Goal: Information Seeking & Learning: Learn about a topic

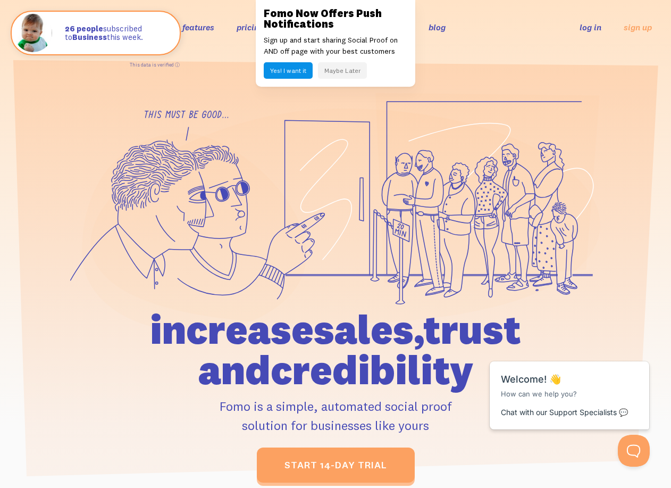
click at [341, 70] on button "Maybe Later" at bounding box center [342, 70] width 49 height 16
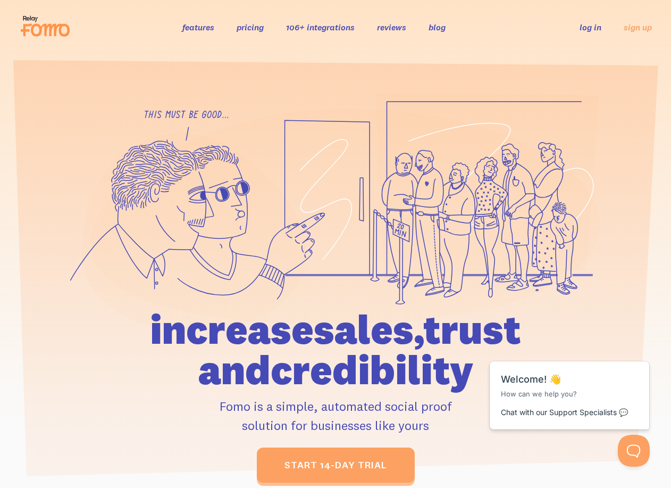
click at [204, 30] on link "features" at bounding box center [198, 27] width 32 height 11
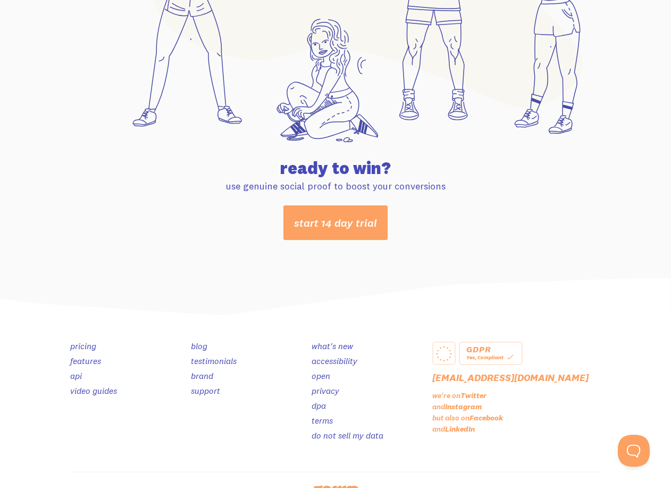
scroll to position [5565, 0]
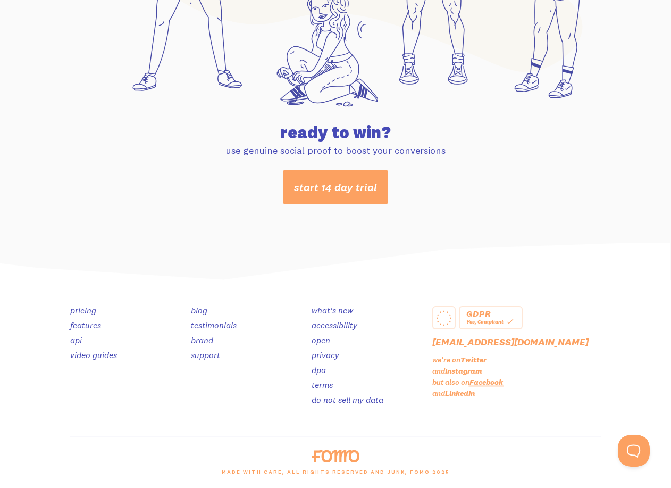
click at [482, 382] on link "Facebook" at bounding box center [485, 382] width 33 height 10
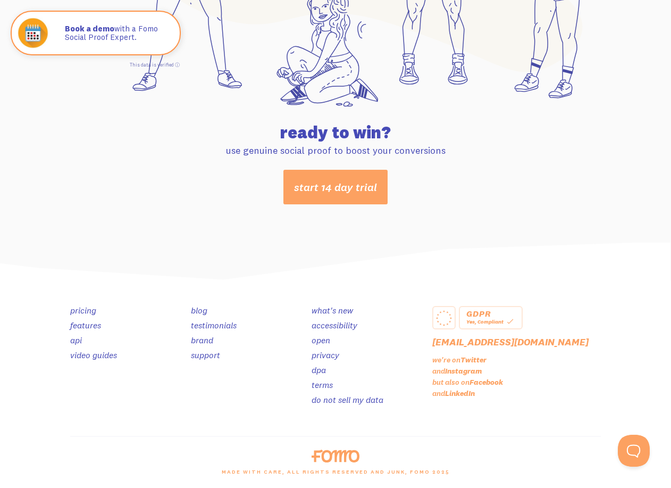
click at [200, 309] on link "blog" at bounding box center [199, 310] width 16 height 11
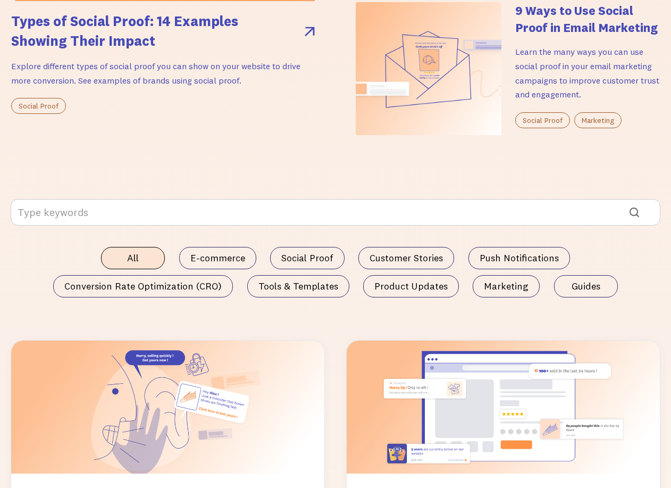
scroll to position [532, 0]
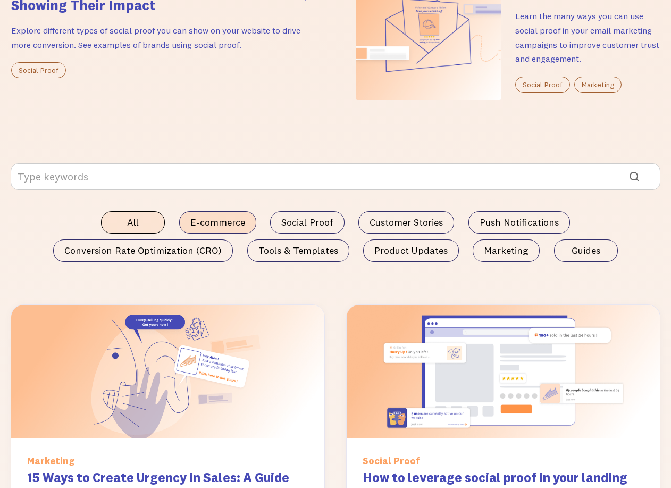
click at [229, 222] on span "E-commerce" at bounding box center [217, 222] width 55 height 11
click at [0, 0] on input "E-commerce" at bounding box center [0, 0] width 0 height 0
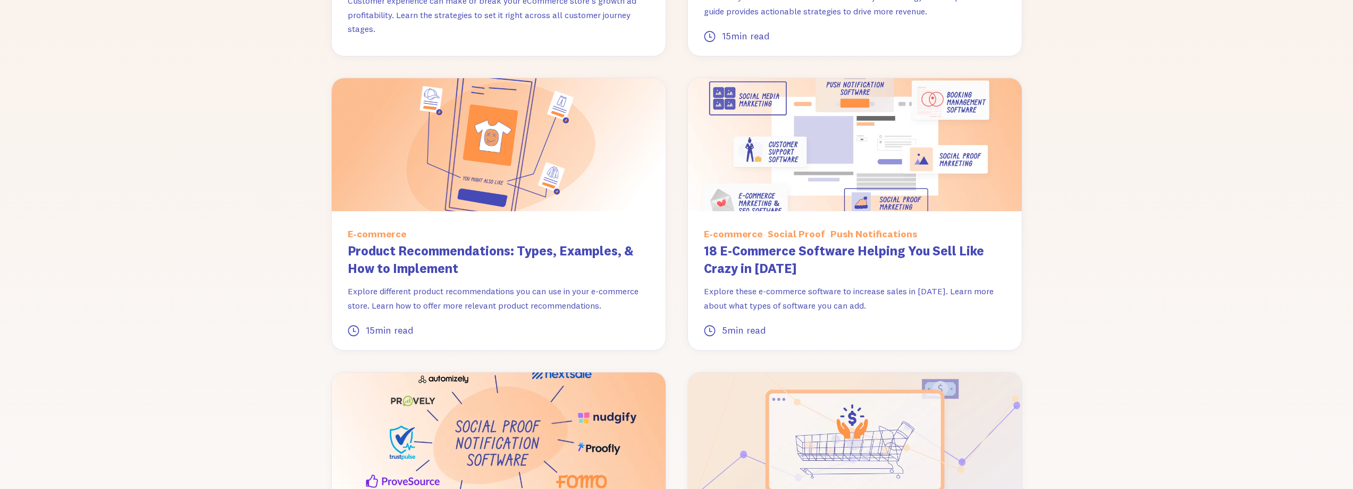
scroll to position [0, 0]
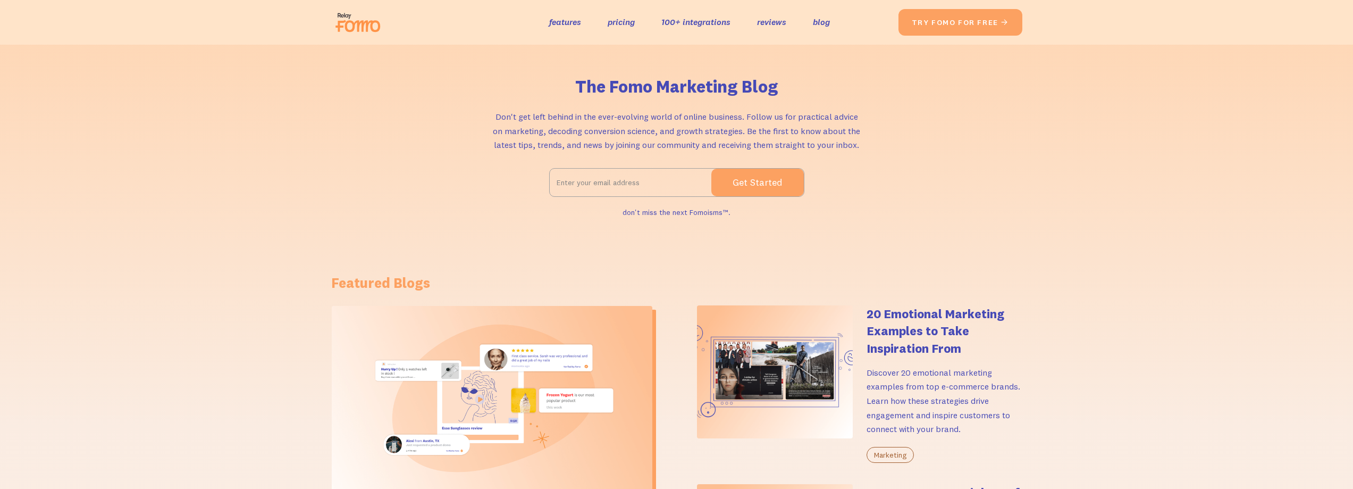
click at [356, 27] on img at bounding box center [361, 22] width 60 height 34
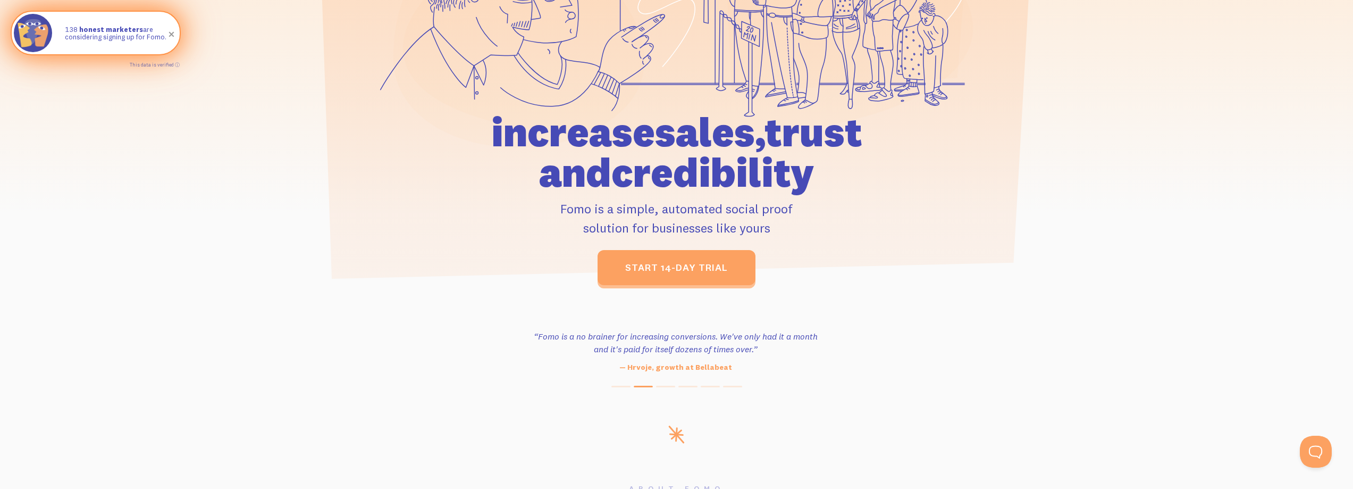
click at [90, 30] on strong "honest marketers" at bounding box center [111, 29] width 64 height 9
click at [178, 63] on link "This data is verified ⓘ" at bounding box center [155, 65] width 50 height 6
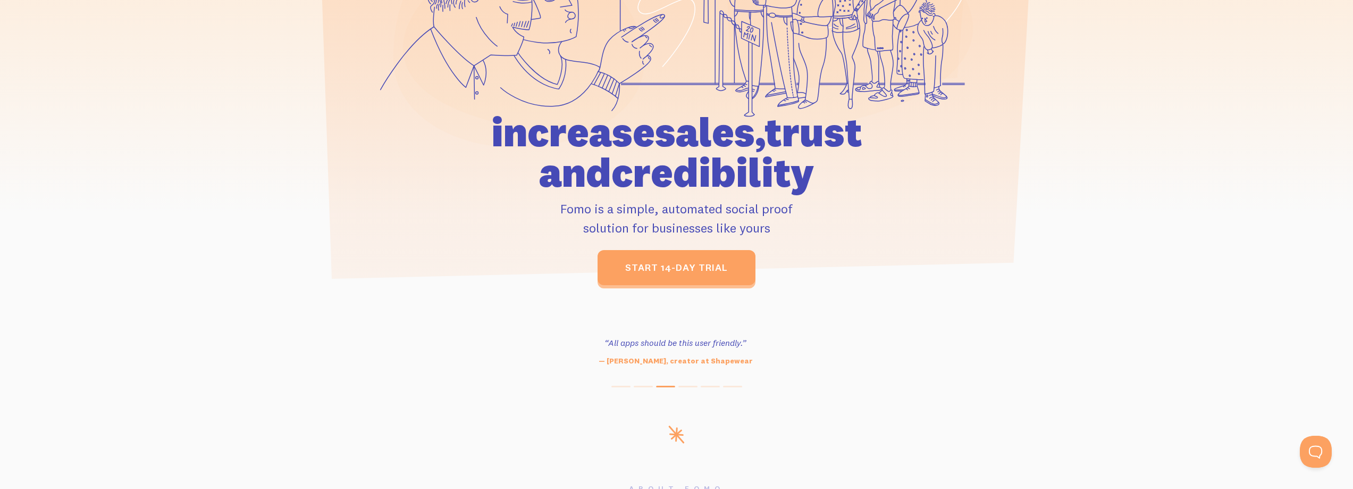
click at [697, 362] on p "— Ender Legard, creator at Shapewear" at bounding box center [676, 360] width 290 height 11
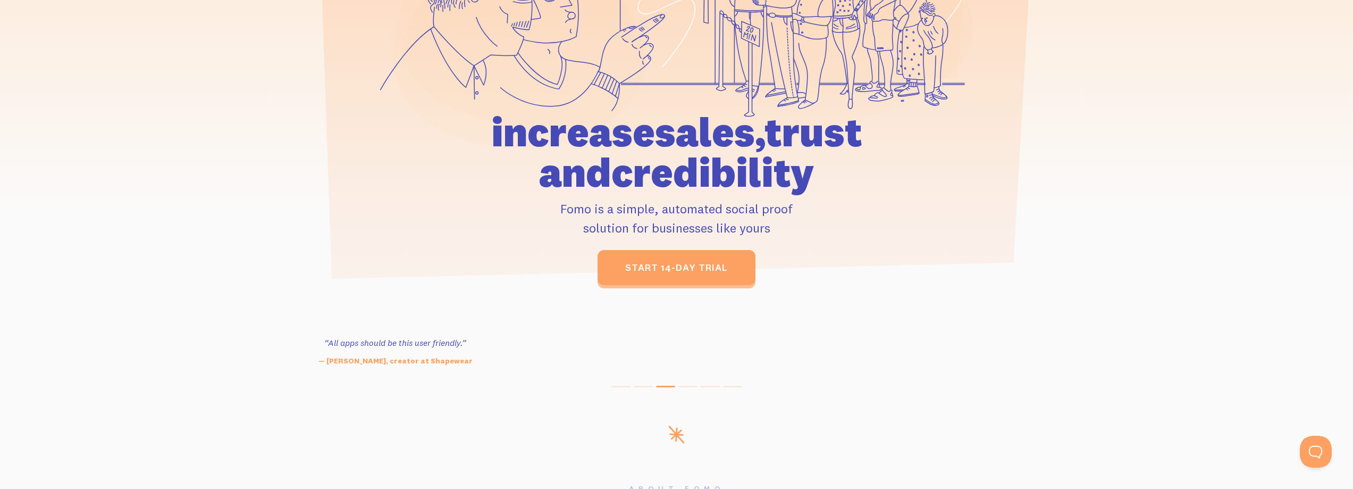
drag, startPoint x: 714, startPoint y: 362, endPoint x: 407, endPoint y: 332, distance: 308.3
click at [407, 332] on div "“Outstanding, exceeding our expectations. We're seeing immediate results from t…" at bounding box center [1073, 351] width 16236 height 43
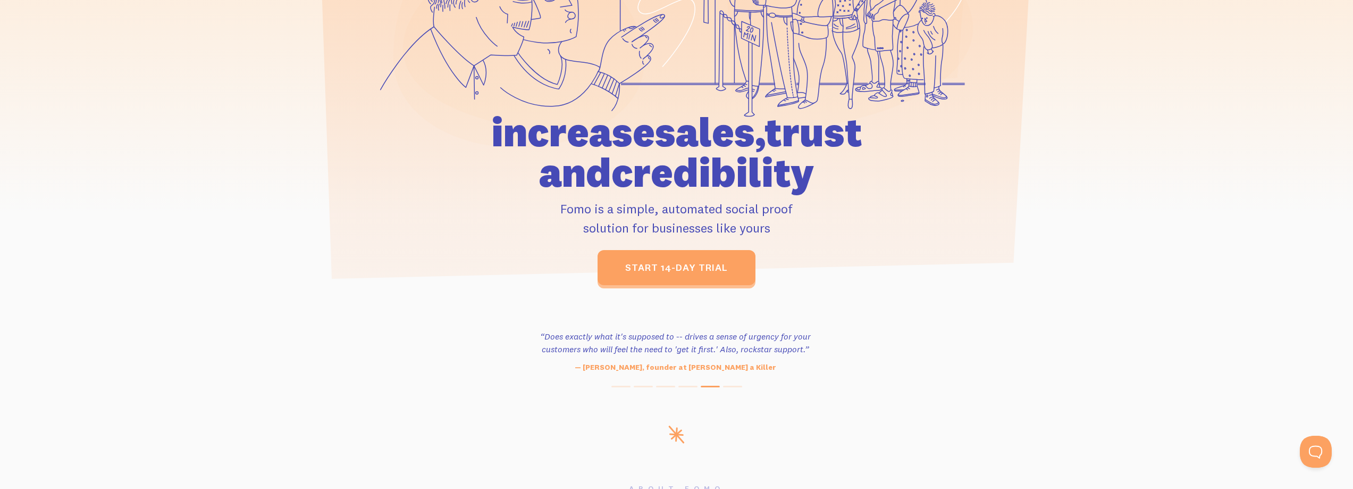
click at [707, 386] on button at bounding box center [710, 386] width 19 height 2
click at [737, 386] on span at bounding box center [732, 386] width 19 height 2
click at [648, 385] on div "“Outstanding, exceeding our expectations. We're seeing immediate results from t…" at bounding box center [676, 358] width 1353 height 57
click at [645, 385] on span at bounding box center [643, 386] width 19 height 2
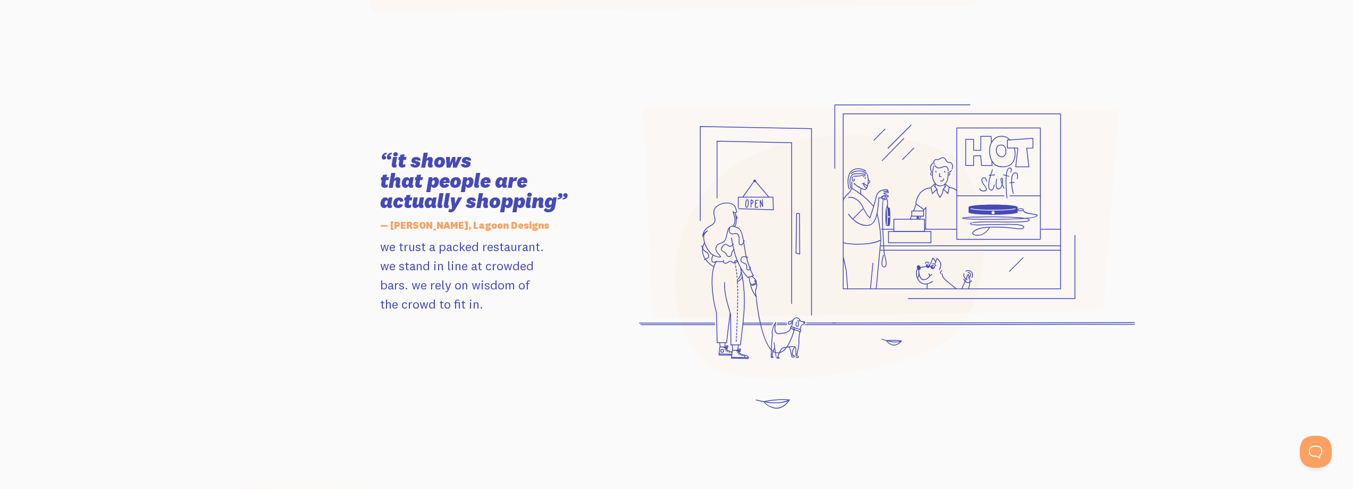
scroll to position [1063, 0]
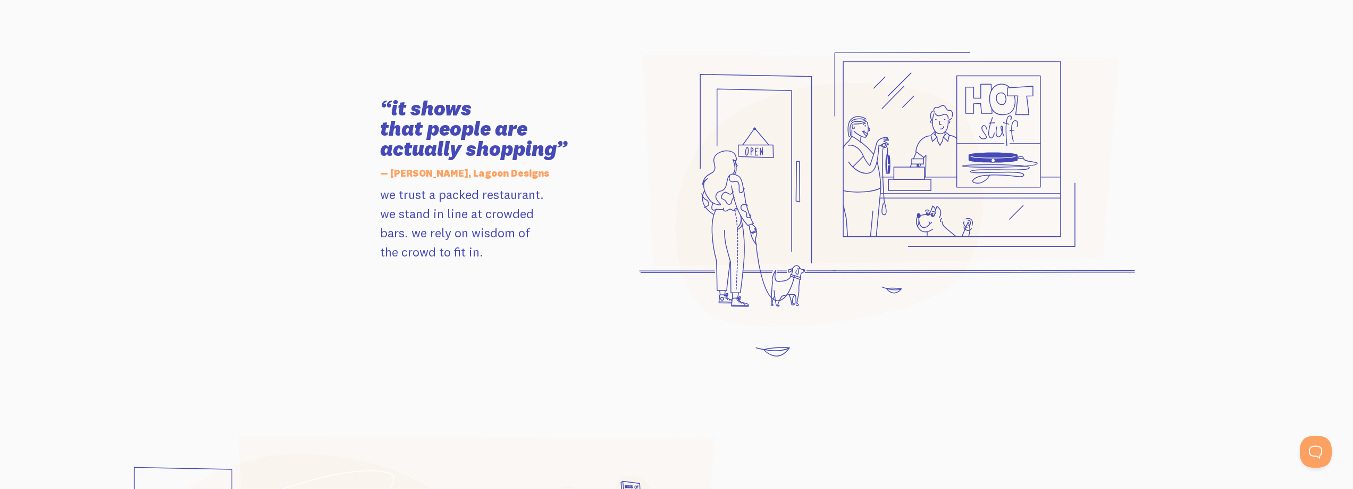
click at [426, 238] on p "we trust a packed restaurant. we stand in line at crowded bars. we rely on wisd…" at bounding box center [500, 222] width 240 height 77
drag, startPoint x: 426, startPoint y: 238, endPoint x: 340, endPoint y: 260, distance: 88.8
click at [324, 279] on section "“it shows that people are actually shopping” — Leah, Lagoon Designs we trust a …" at bounding box center [676, 180] width 1353 height 434
drag, startPoint x: 376, startPoint y: 105, endPoint x: 621, endPoint y: 273, distance: 297.1
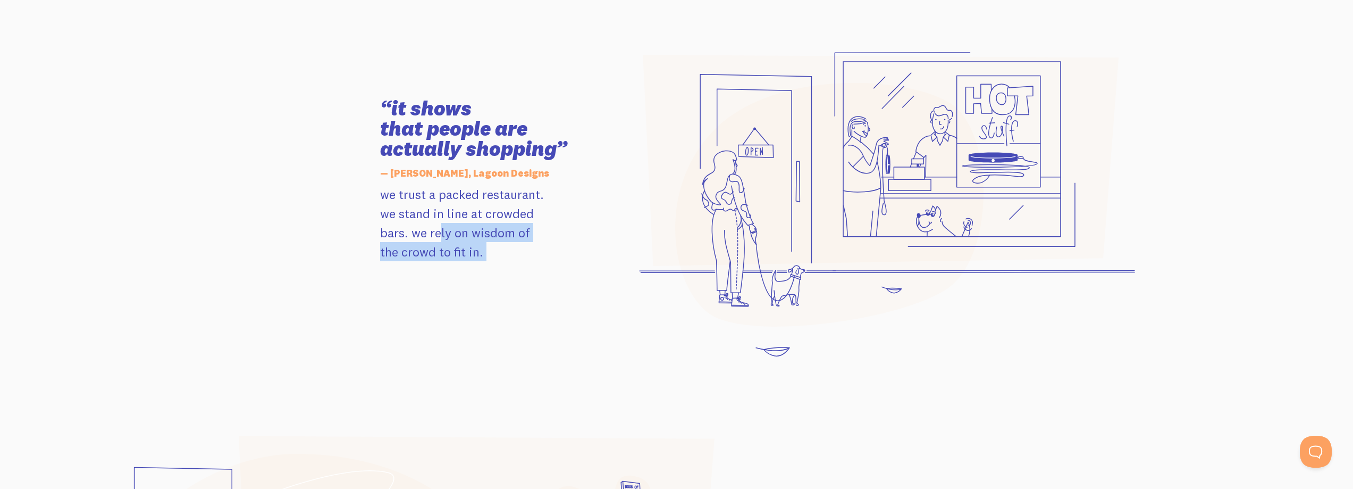
click at [621, 273] on div "“it shows that people are actually shopping” — Leah, Lagoon Designs we trust a …" at bounding box center [677, 180] width 606 height 358
click at [489, 231] on p "we trust a packed restaurant. we stand in line at crowded bars. we rely on wisd…" at bounding box center [500, 222] width 240 height 77
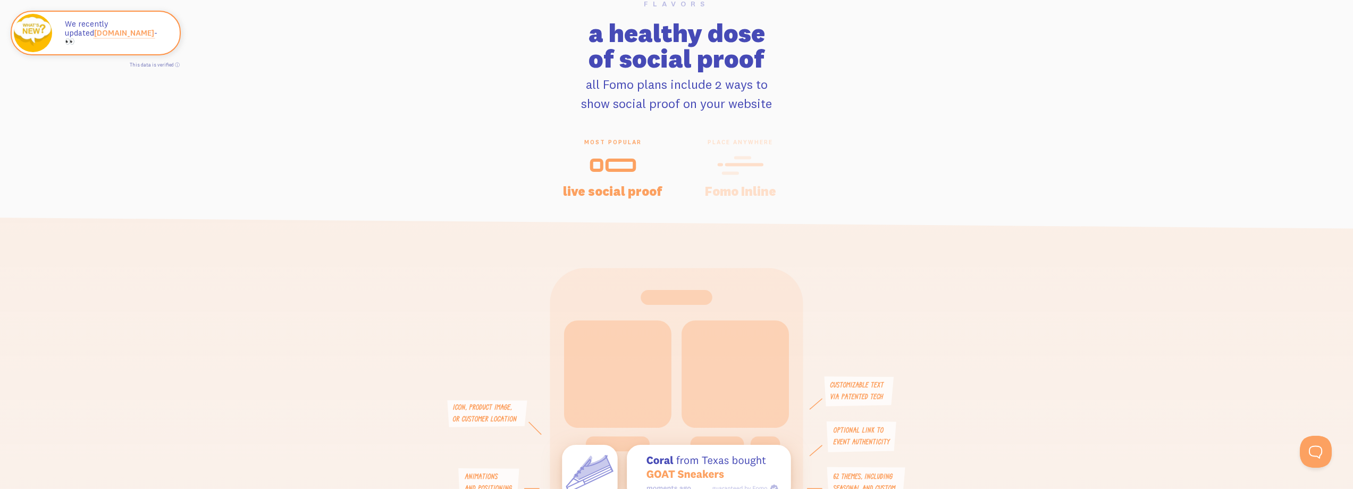
scroll to position [2180, 0]
click at [759, 181] on div "place anywhere Fomo Inline" at bounding box center [741, 166] width 128 height 58
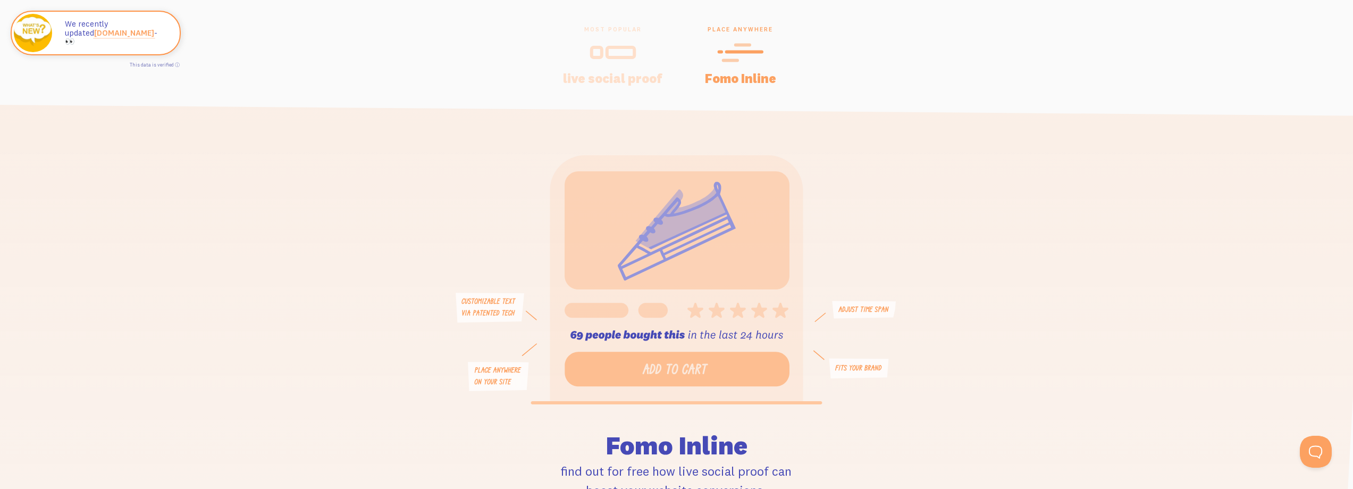
scroll to position [2233, 0]
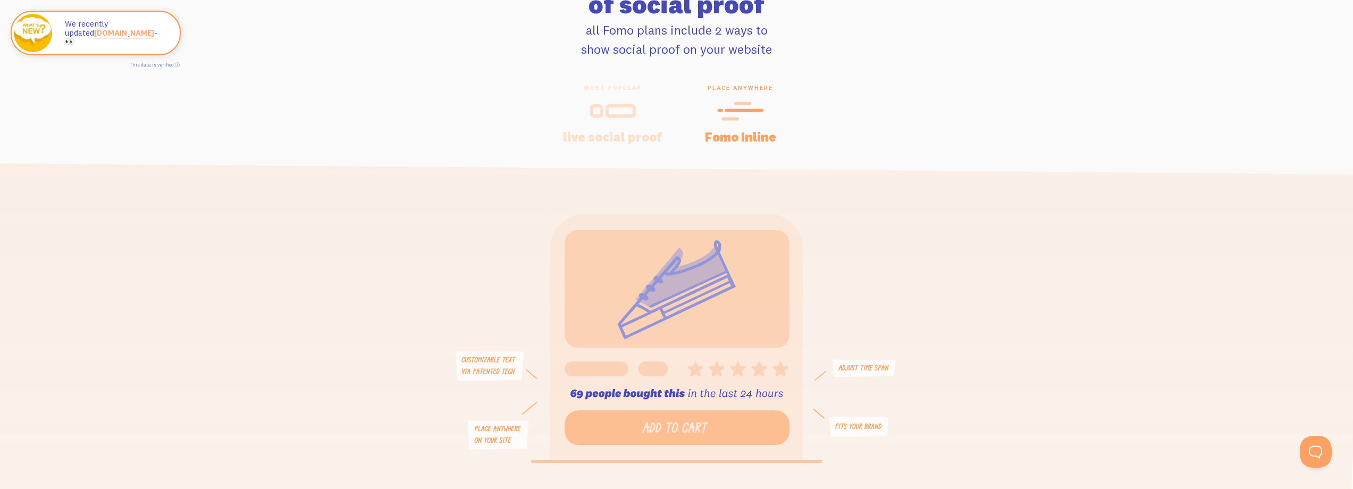
click at [601, 111] on rect at bounding box center [596, 111] width 10 height 10
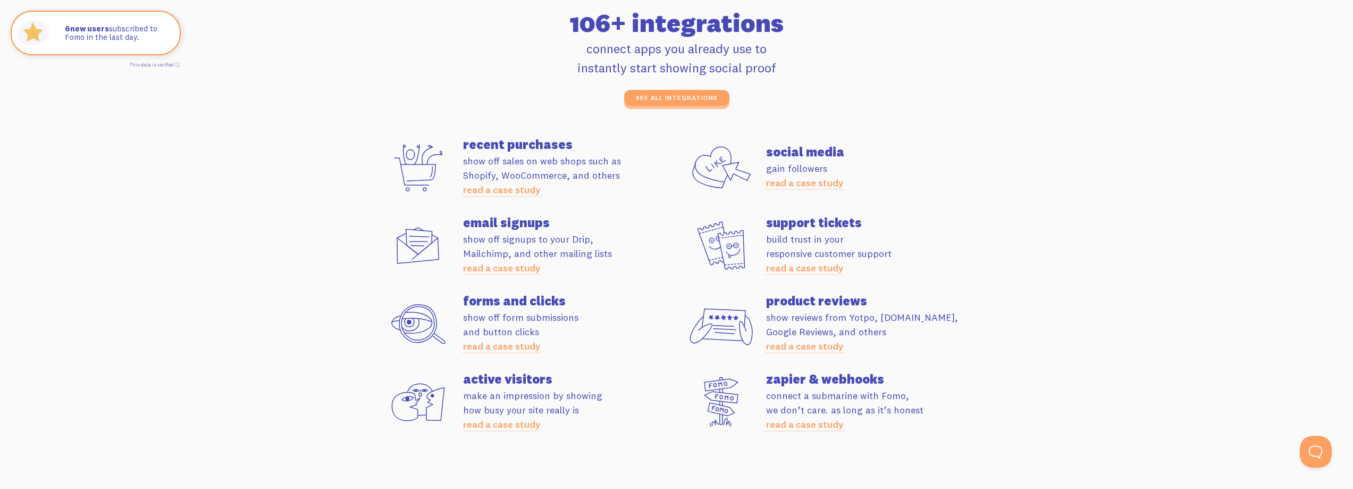
scroll to position [2924, 0]
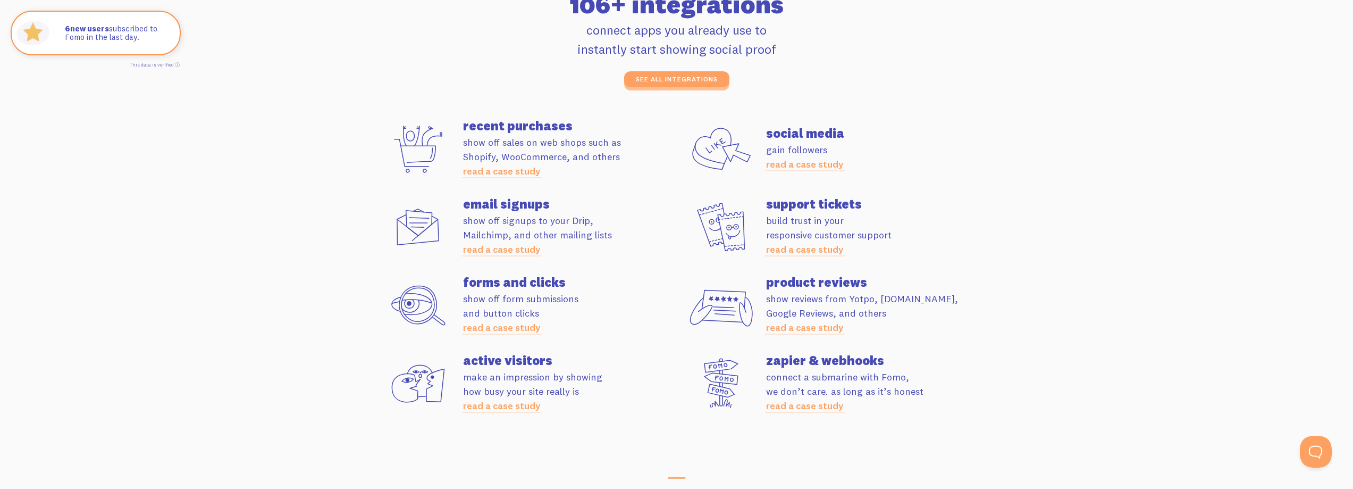
click at [483, 169] on link "read a case study" at bounding box center [502, 171] width 78 height 12
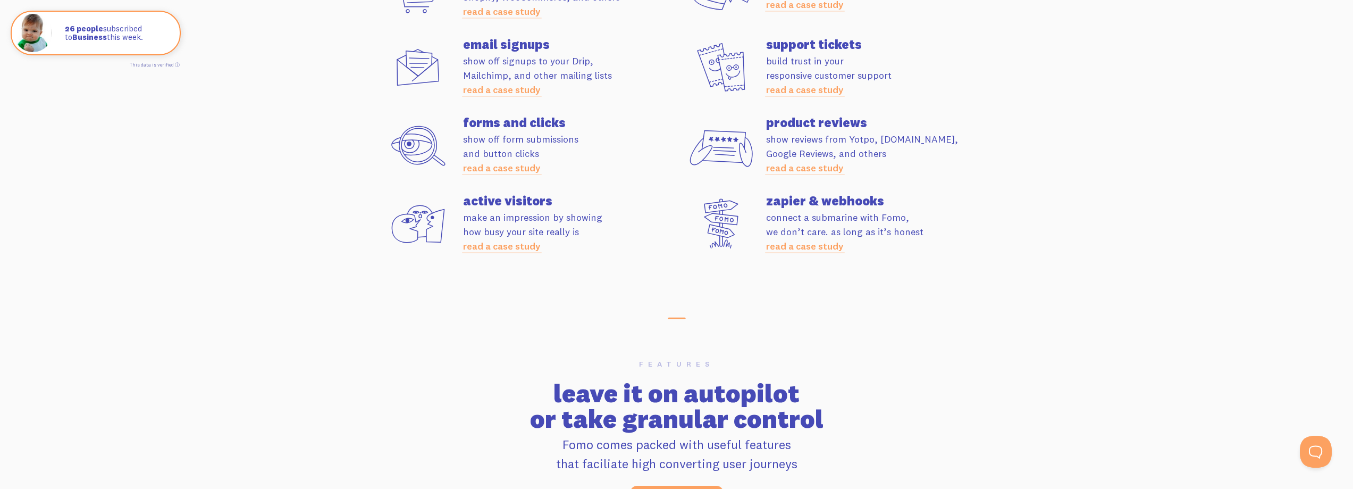
click at [695, 316] on div at bounding box center [676, 315] width 1353 height 11
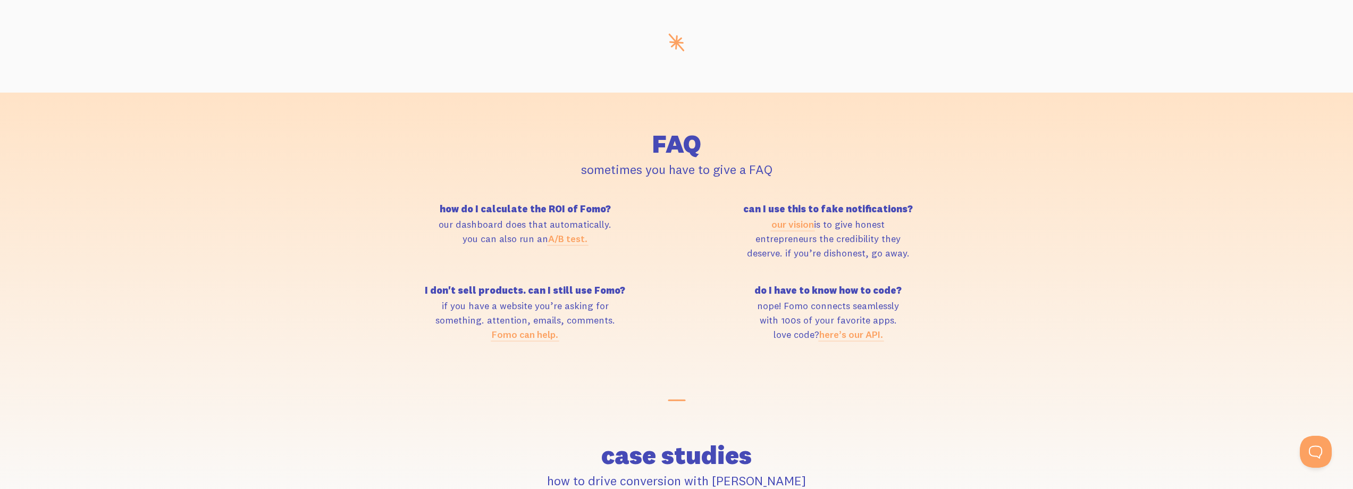
scroll to position [4785, 0]
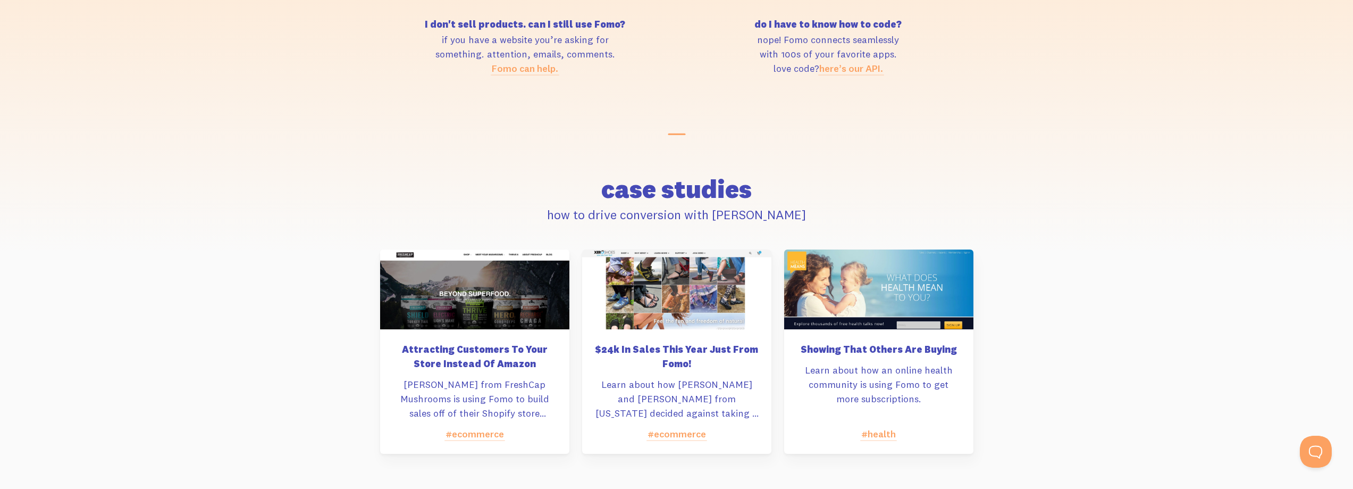
click at [667, 354] on h5 "$24k In Sales This Year Just From Fomo!" at bounding box center [677, 356] width 164 height 29
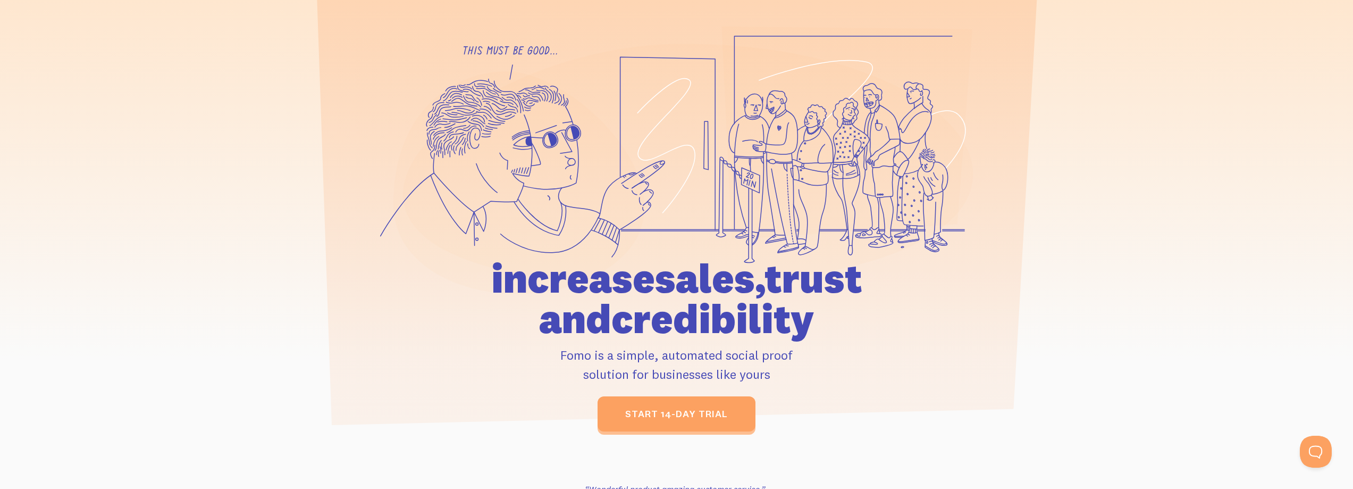
scroll to position [0, 0]
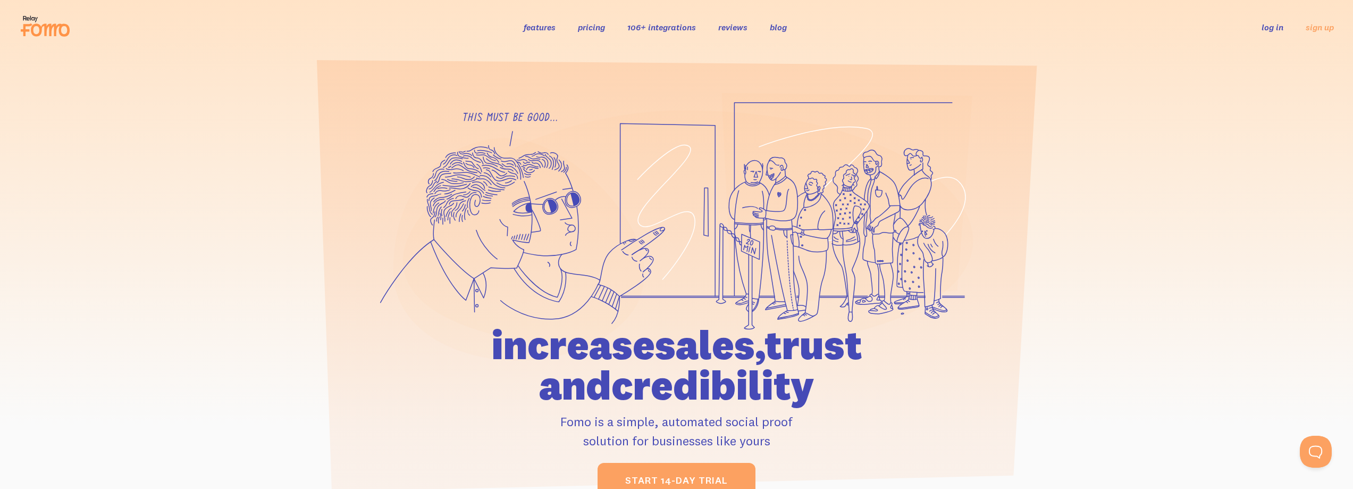
click at [653, 30] on link "106+ integrations" at bounding box center [661, 27] width 69 height 11
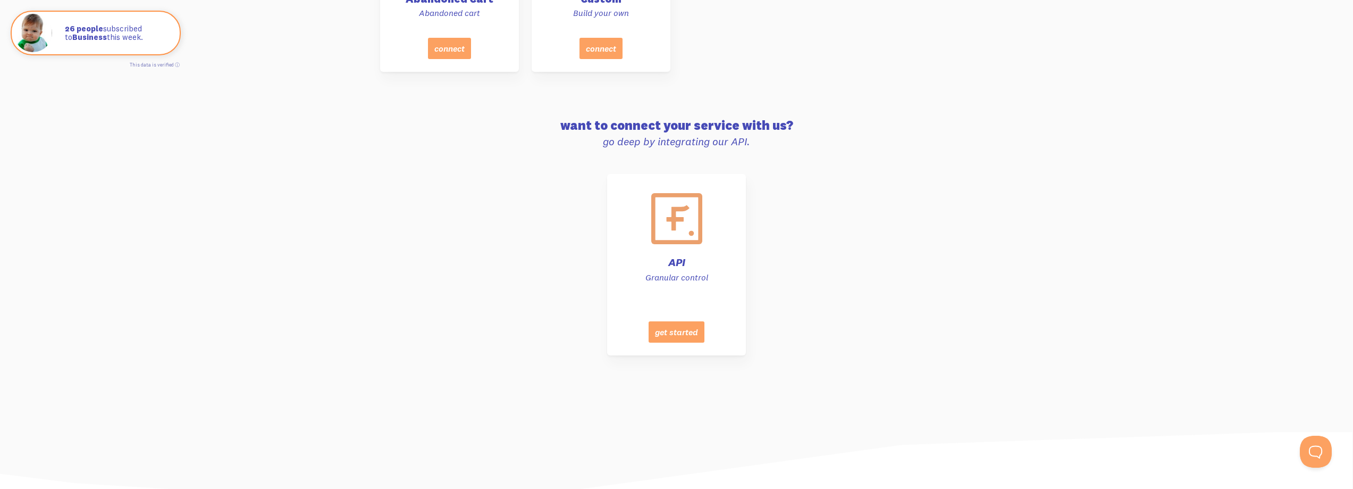
scroll to position [5338, 0]
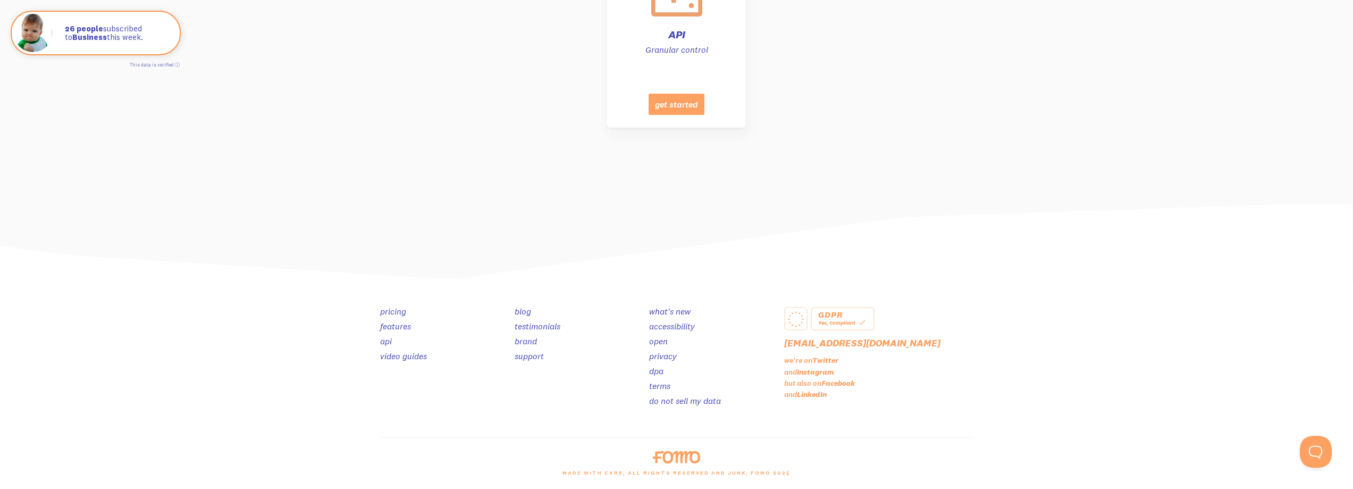
click at [532, 328] on link "testimonials" at bounding box center [538, 326] width 46 height 11
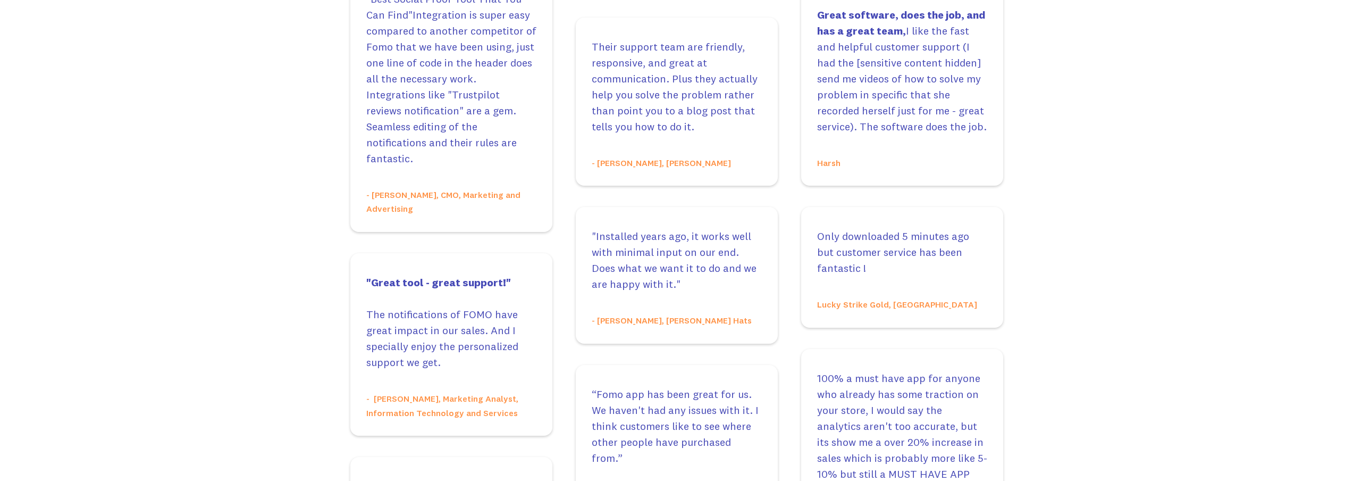
scroll to position [4388, 0]
